Goal: Task Accomplishment & Management: Understand process/instructions

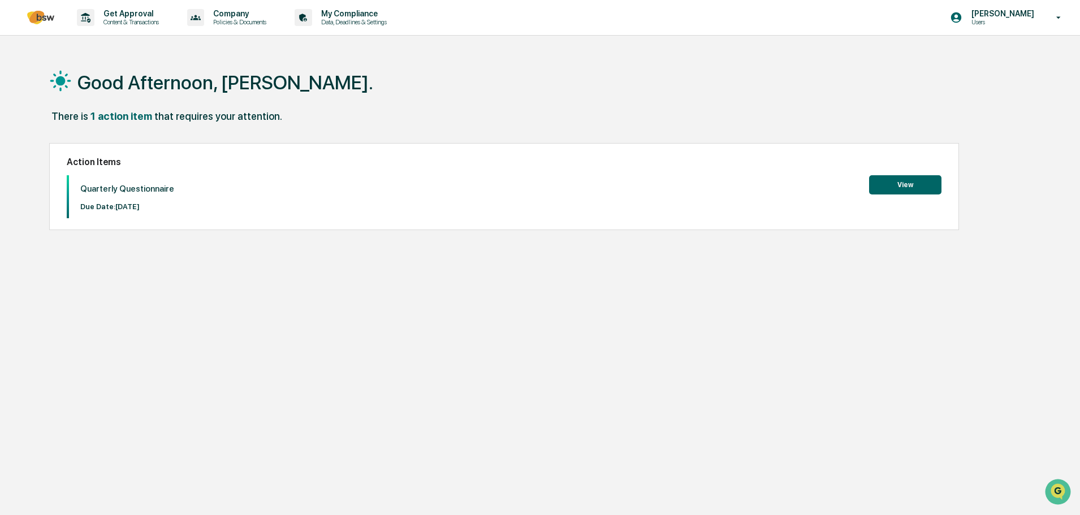
click at [903, 188] on button "View" at bounding box center [905, 184] width 72 height 19
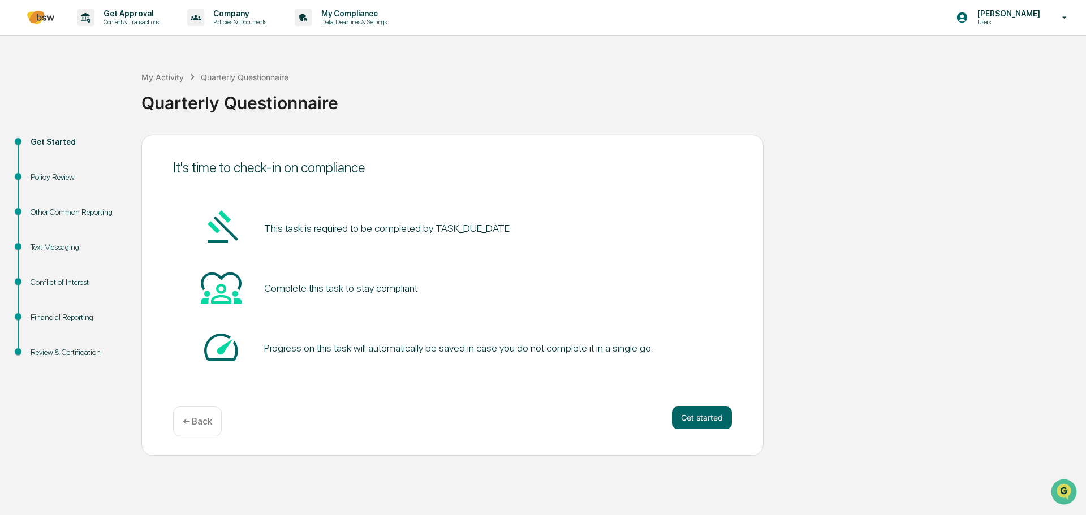
click at [541, 295] on div "Complete this task to stay compliant" at bounding box center [452, 288] width 559 height 43
click at [521, 282] on div "Complete this task to stay compliant" at bounding box center [452, 288] width 559 height 43
click at [705, 416] on button "Get started" at bounding box center [702, 418] width 60 height 23
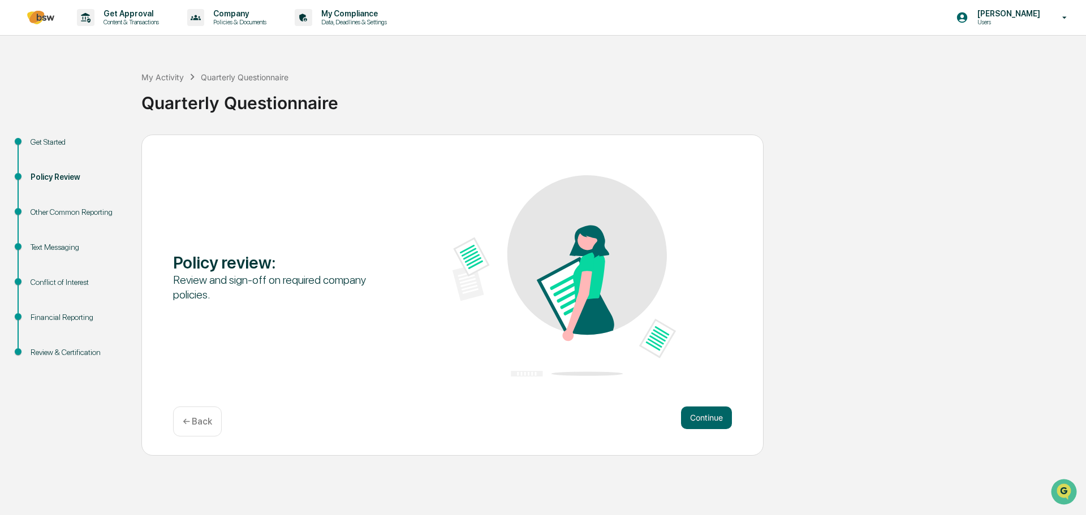
click at [705, 416] on button "Continue" at bounding box center [706, 418] width 51 height 23
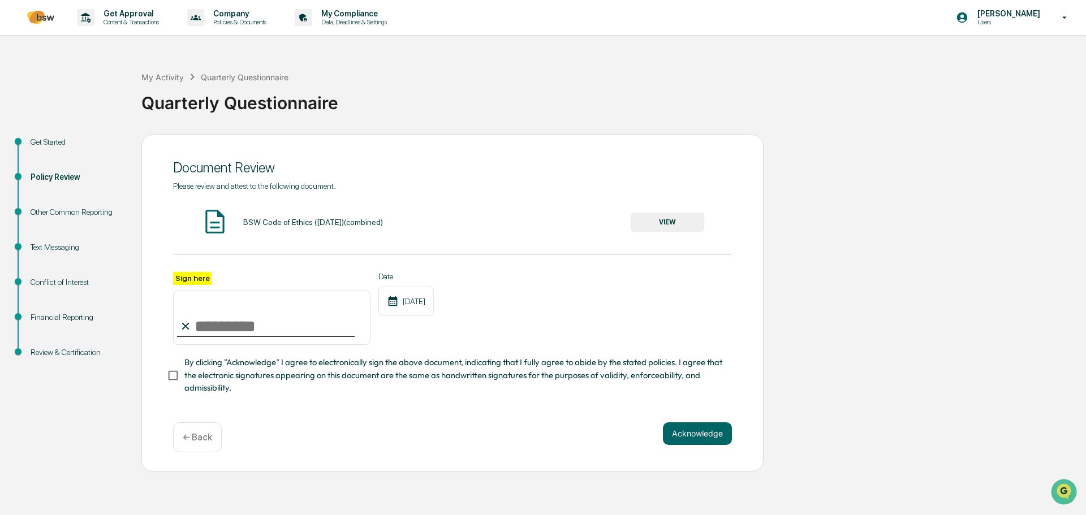
drag, startPoint x: 826, startPoint y: 318, endPoint x: 362, endPoint y: 295, distance: 465.0
click at [826, 318] on div "Get Started Policy Review Other Common Reporting Text Messaging Conflict of Int…" at bounding box center [543, 303] width 1075 height 337
click at [665, 219] on button "VIEW" at bounding box center [668, 222] width 74 height 19
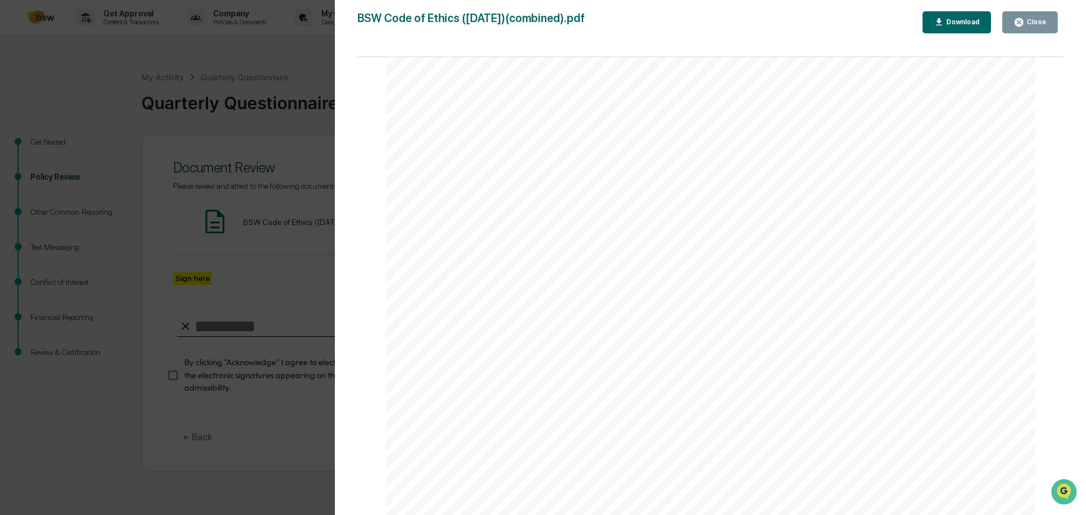
scroll to position [226, 0]
